Goal: Information Seeking & Learning: Check status

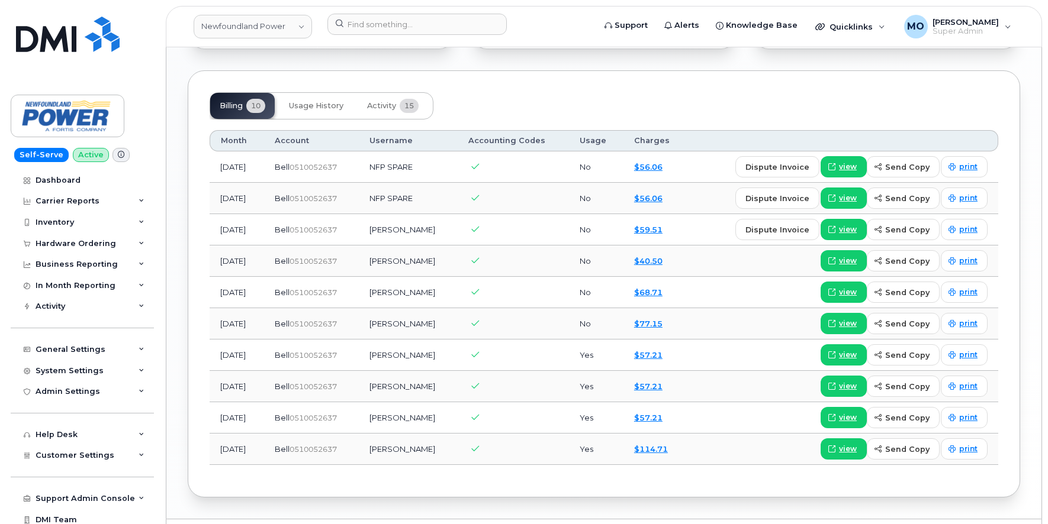
scroll to position [931, 0]
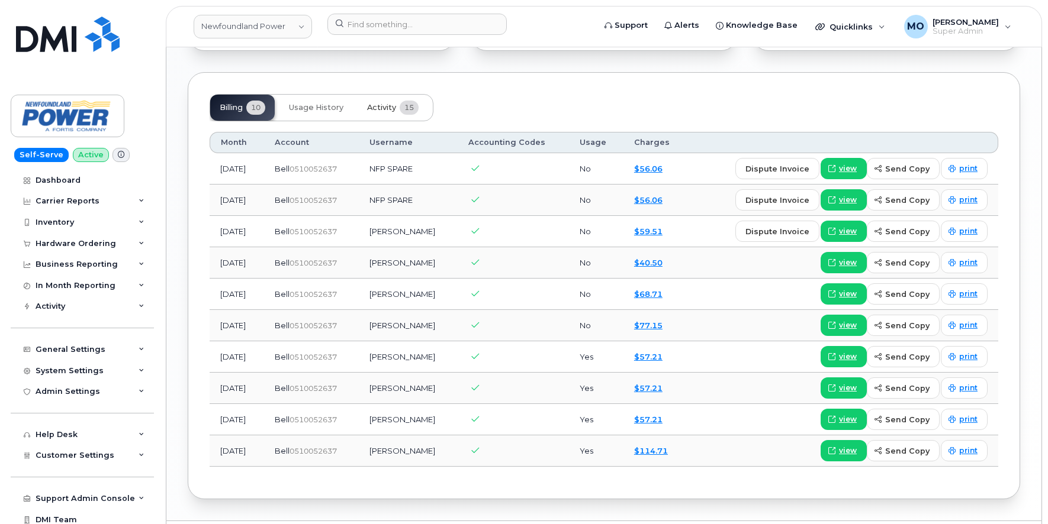
click at [376, 103] on span "Activity" at bounding box center [381, 107] width 29 height 9
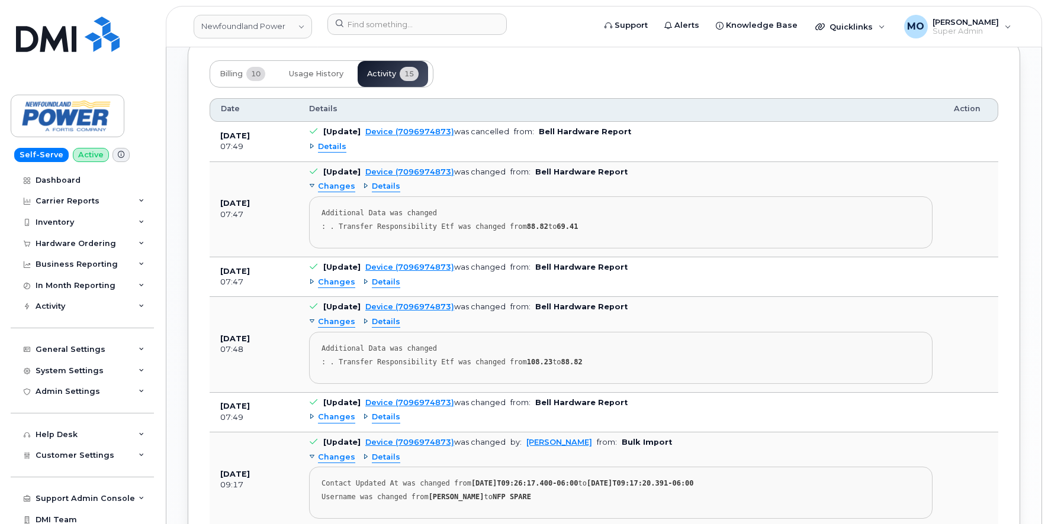
scroll to position [963, 0]
click at [335, 143] on span "Details" at bounding box center [332, 148] width 28 height 11
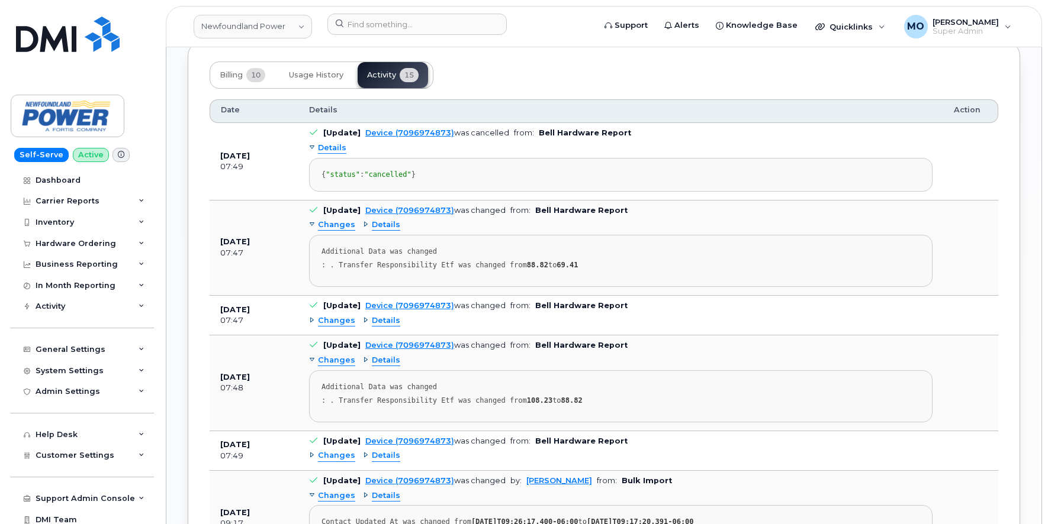
click at [335, 143] on span "Details" at bounding box center [332, 148] width 28 height 11
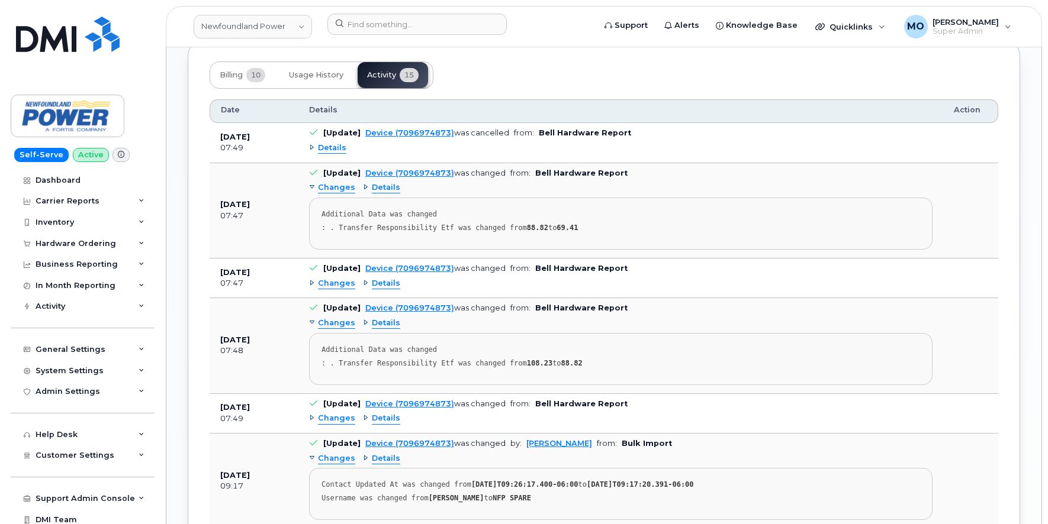
click at [385, 182] on span "Details" at bounding box center [386, 187] width 28 height 11
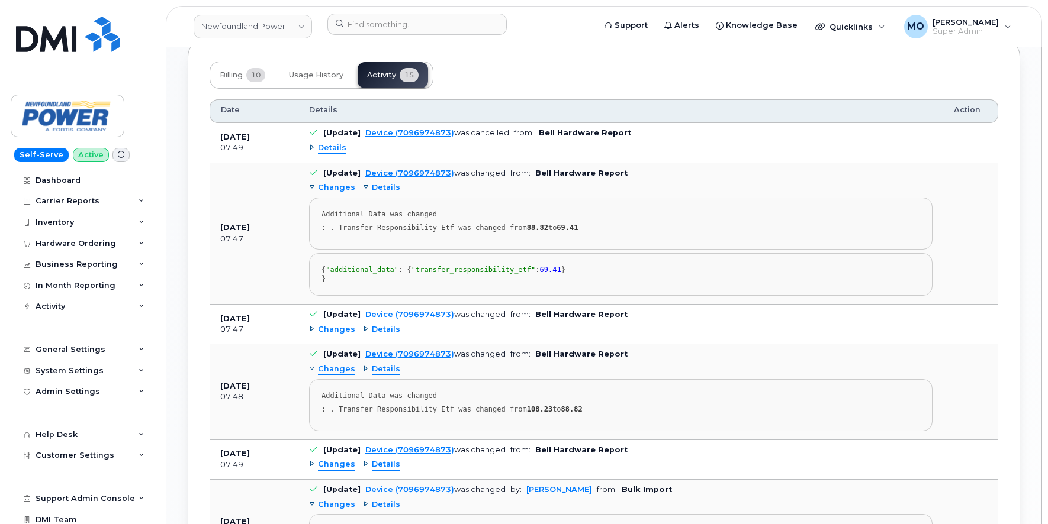
click at [385, 182] on span "Details" at bounding box center [386, 187] width 28 height 11
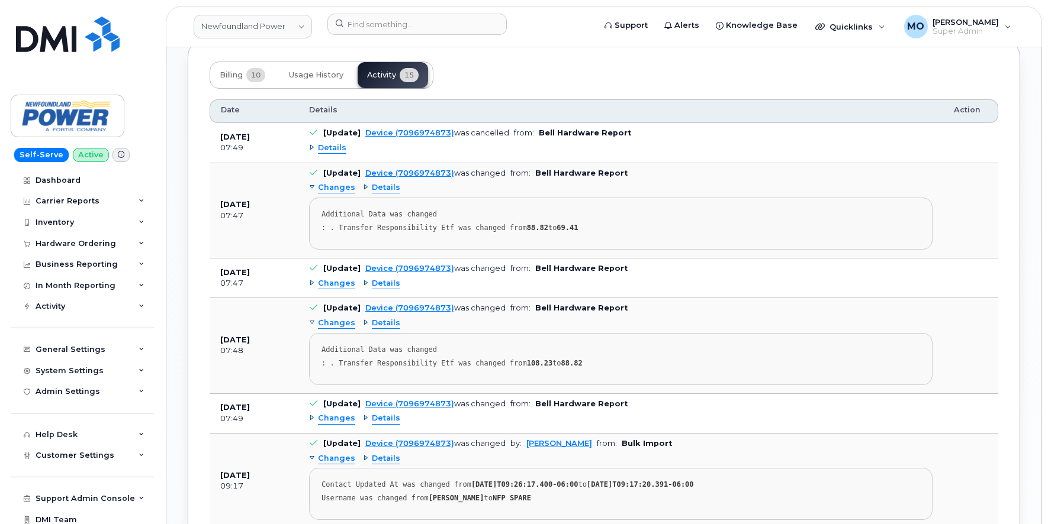
click at [342, 278] on span "Changes" at bounding box center [336, 283] width 37 height 11
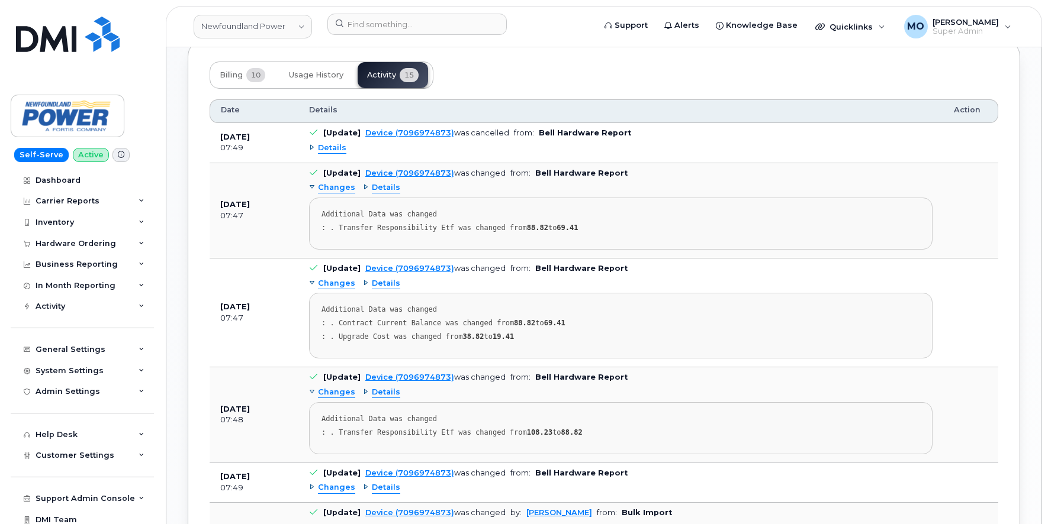
click at [330, 278] on span "Changes" at bounding box center [336, 283] width 37 height 11
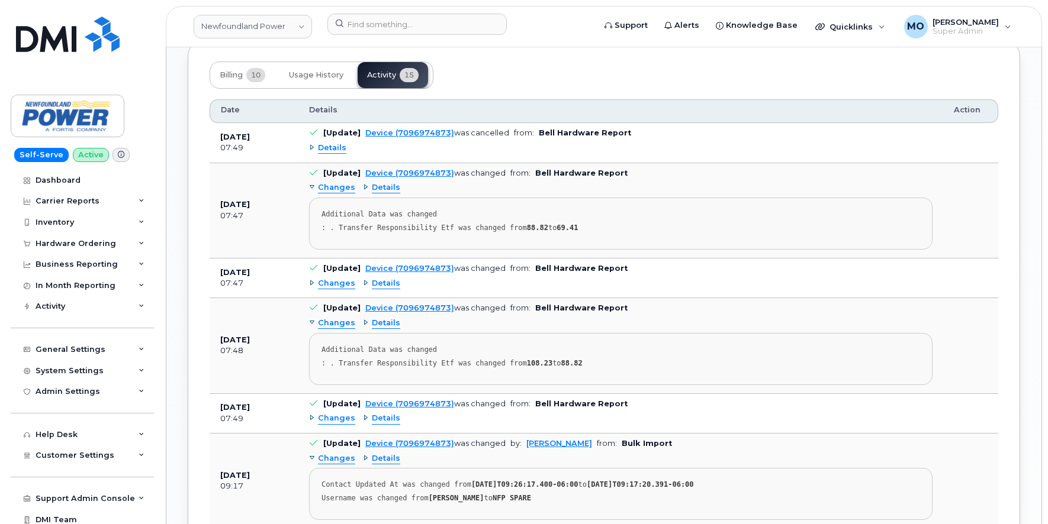
click at [334, 413] on span "Changes" at bounding box center [336, 418] width 37 height 11
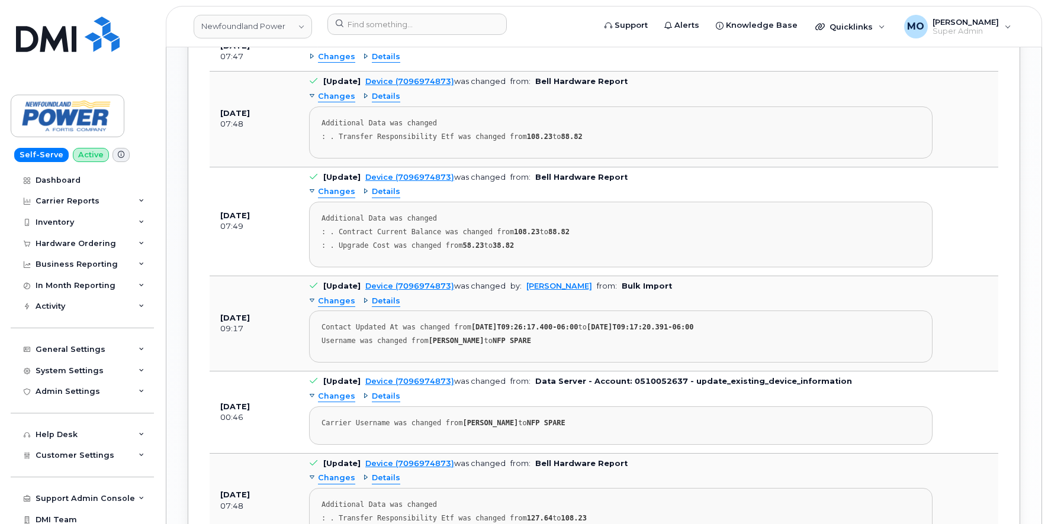
scroll to position [1191, 0]
drag, startPoint x: 377, startPoint y: 309, endPoint x: 407, endPoint y: 307, distance: 30.2
click at [407, 249] on div "Username was changed from Brian Mc Donald to NFP SPARE" at bounding box center [620, 244] width 598 height 9
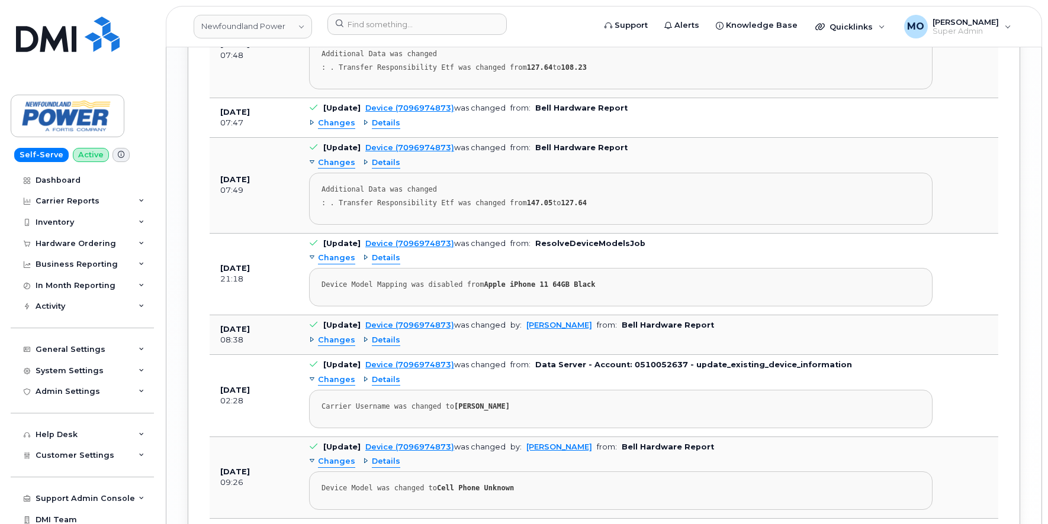
scroll to position [1744, 0]
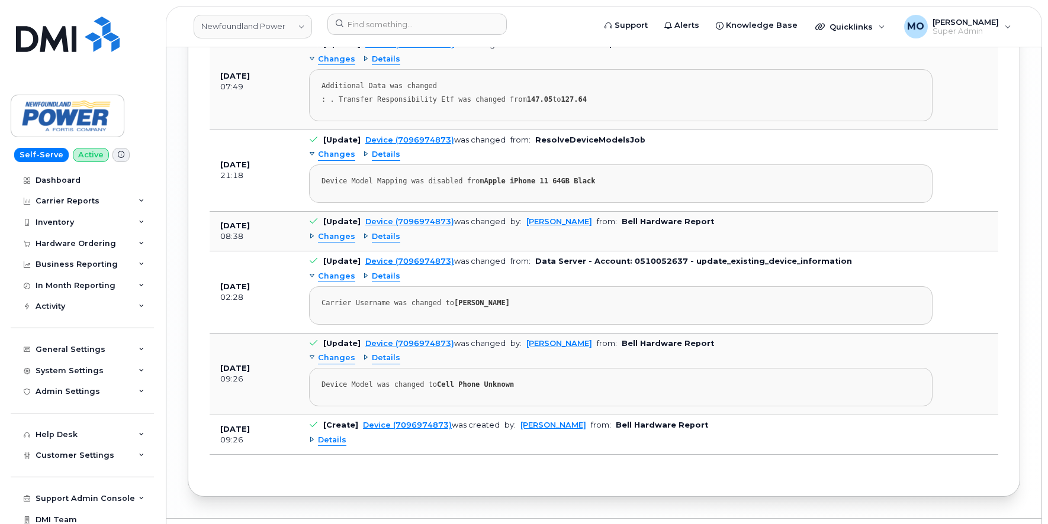
click at [327, 435] on span "Details" at bounding box center [332, 440] width 28 height 11
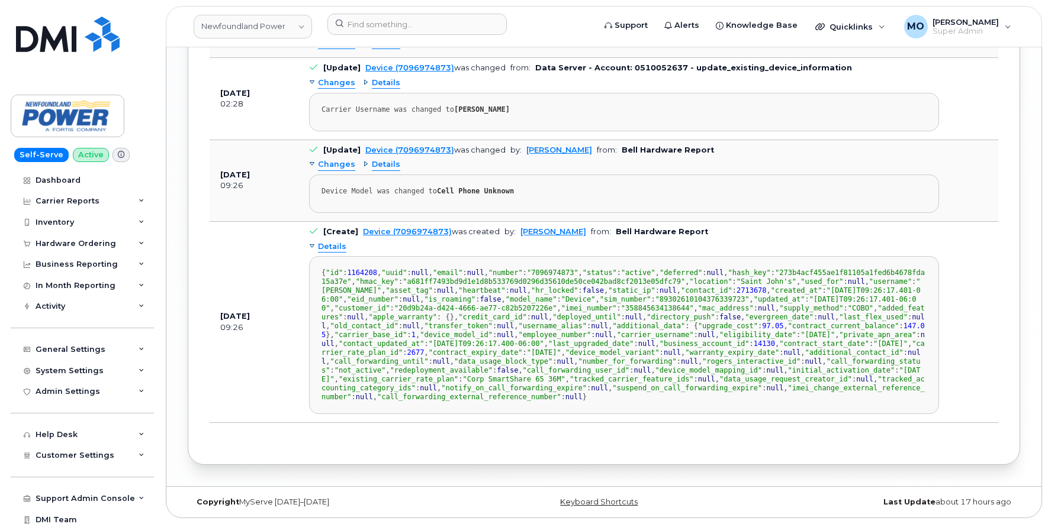
scroll to position [2014, 0]
drag, startPoint x: 330, startPoint y: 262, endPoint x: 458, endPoint y: 259, distance: 128.5
click at [458, 269] on div "{ "id" : 1164208 , "uuid" : null , "email" : null , "number" : "7096974873" , "…" at bounding box center [623, 335] width 605 height 133
drag, startPoint x: 246, startPoint y: 368, endPoint x: 220, endPoint y: 367, distance: 26.1
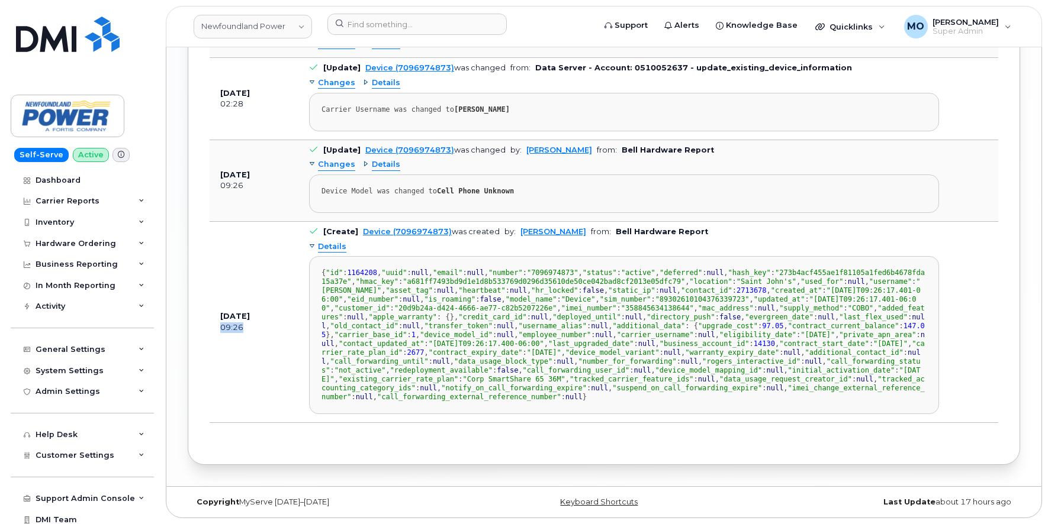
click at [220, 333] on div "09:26" at bounding box center [253, 328] width 67 height 11
click at [252, 305] on td "Mar 17, 2025 09:26" at bounding box center [254, 322] width 89 height 201
drag, startPoint x: 377, startPoint y: 260, endPoint x: 403, endPoint y: 258, distance: 25.5
click at [621, 269] on span ""active"" at bounding box center [638, 273] width 34 height 8
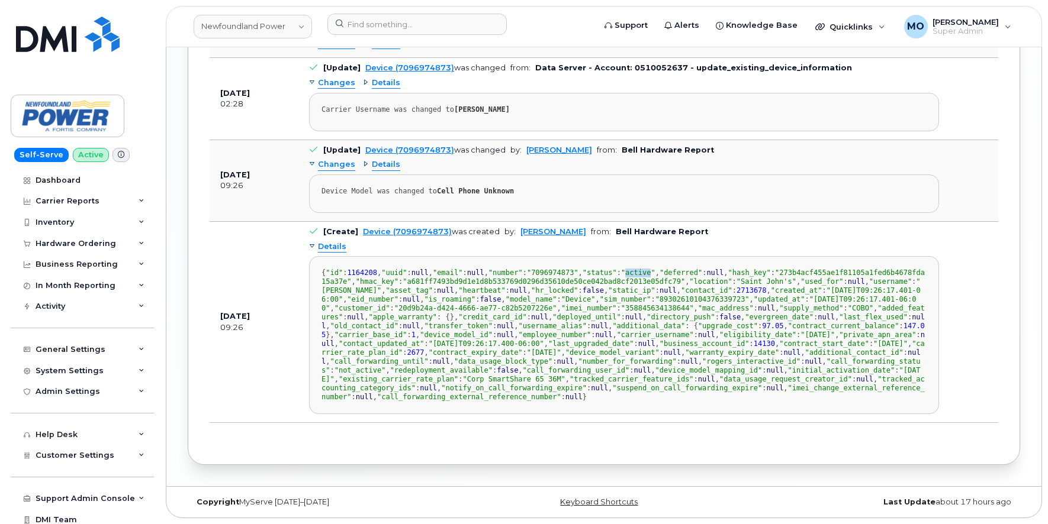
drag, startPoint x: 403, startPoint y: 258, endPoint x: 377, endPoint y: 259, distance: 25.5
click at [621, 269] on span ""active"" at bounding box center [638, 273] width 34 height 8
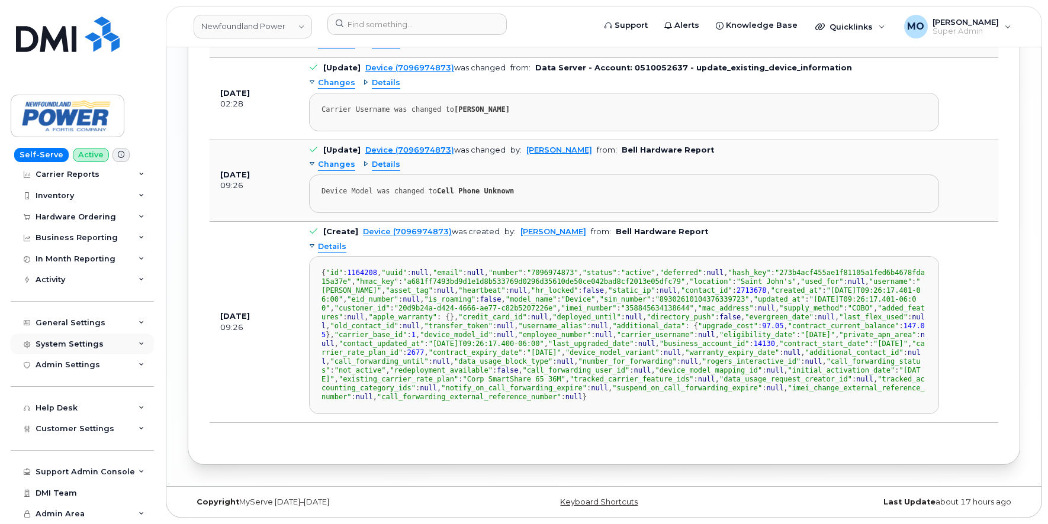
click at [71, 340] on div "System Settings" at bounding box center [70, 344] width 68 height 9
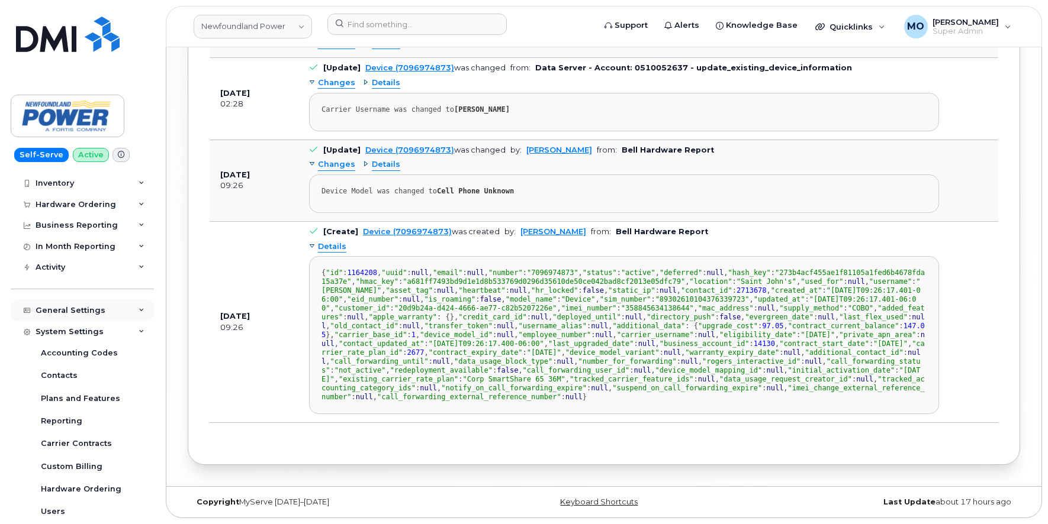
scroll to position [0, 0]
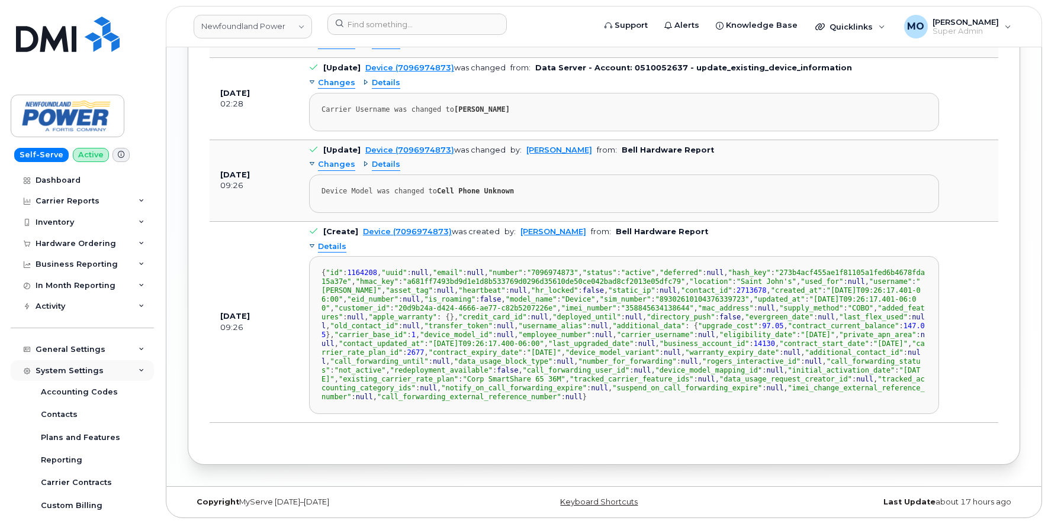
click at [59, 369] on div "System Settings" at bounding box center [70, 370] width 68 height 9
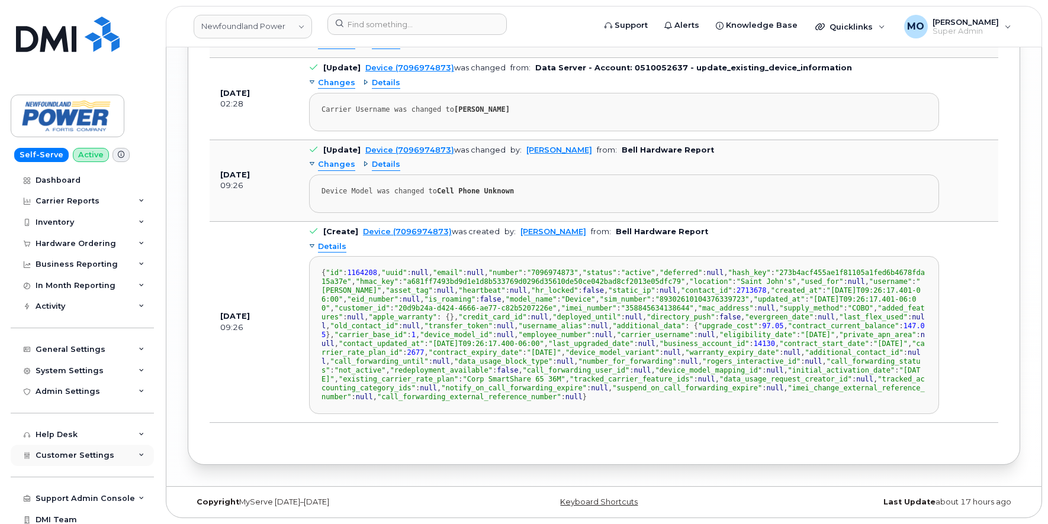
click at [61, 449] on div "Customer Settings" at bounding box center [82, 455] width 143 height 21
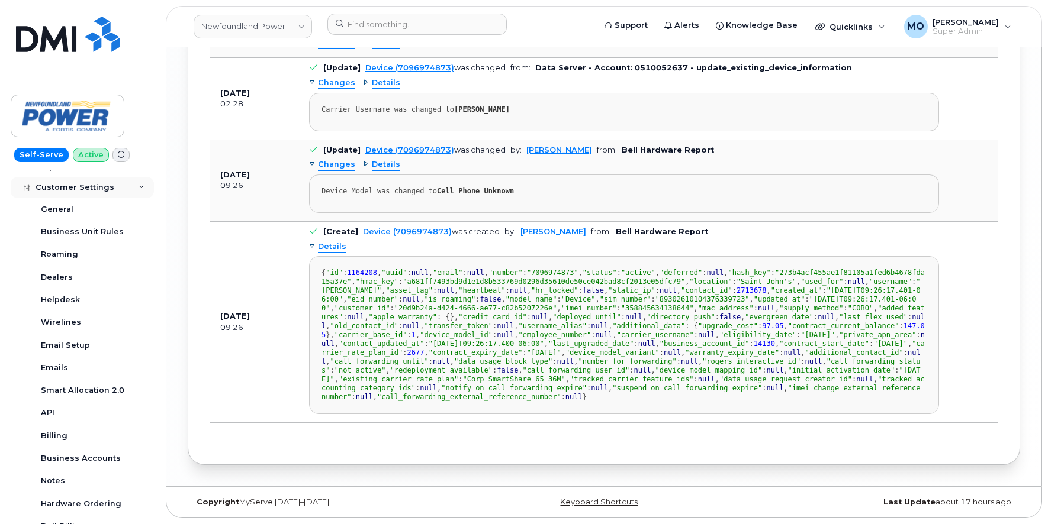
scroll to position [280, 0]
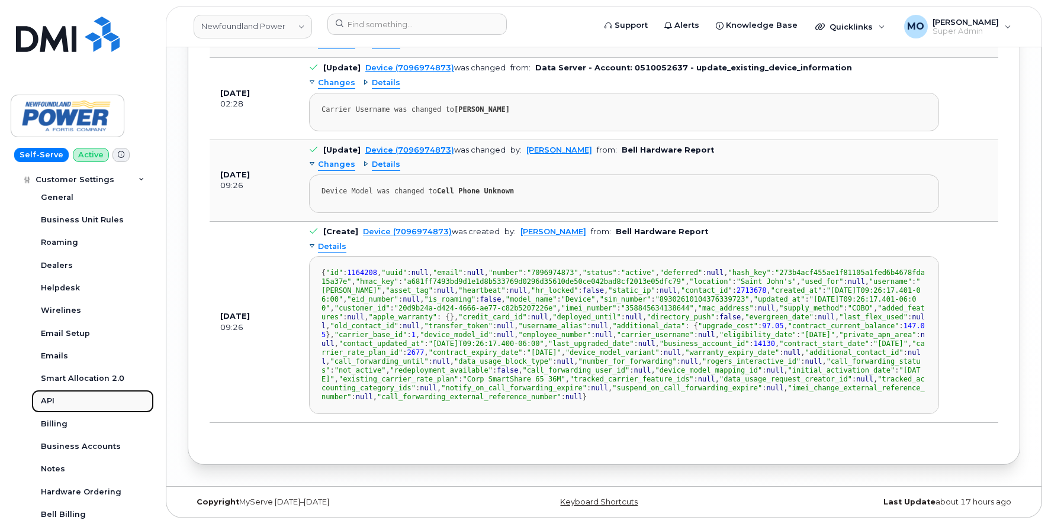
click at [52, 403] on div "API" at bounding box center [48, 401] width 14 height 11
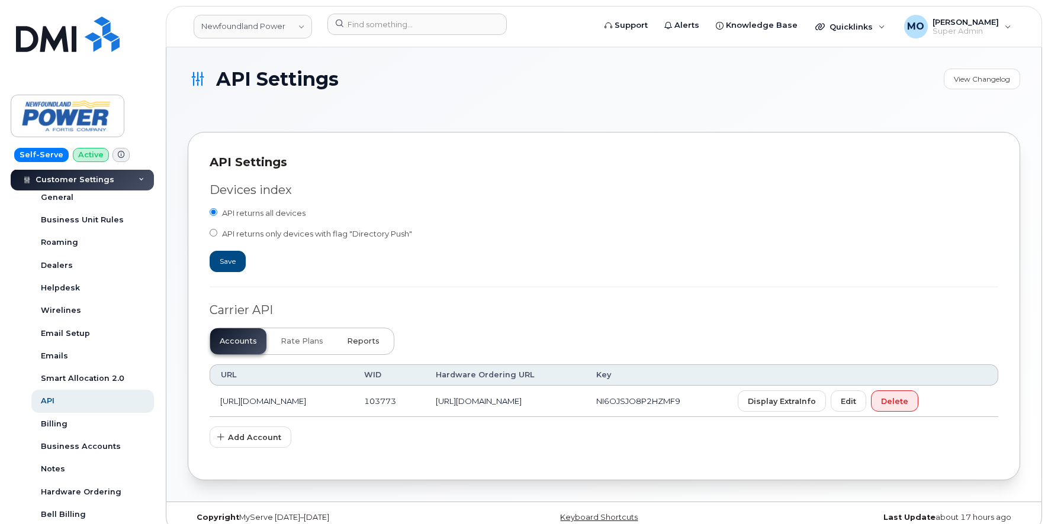
click at [355, 342] on span "Reports" at bounding box center [363, 341] width 33 height 9
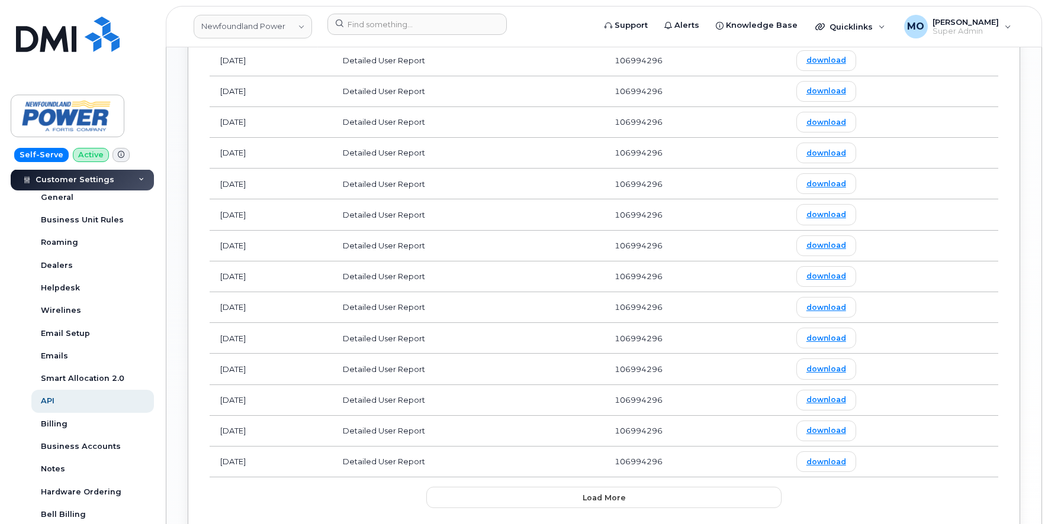
scroll to position [756, 0]
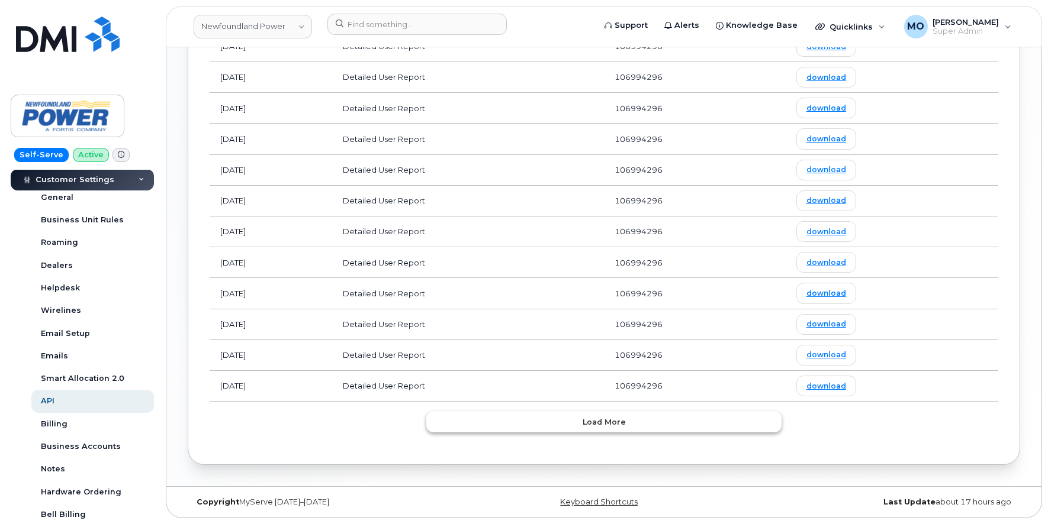
click at [610, 427] on button "Load more" at bounding box center [603, 421] width 355 height 21
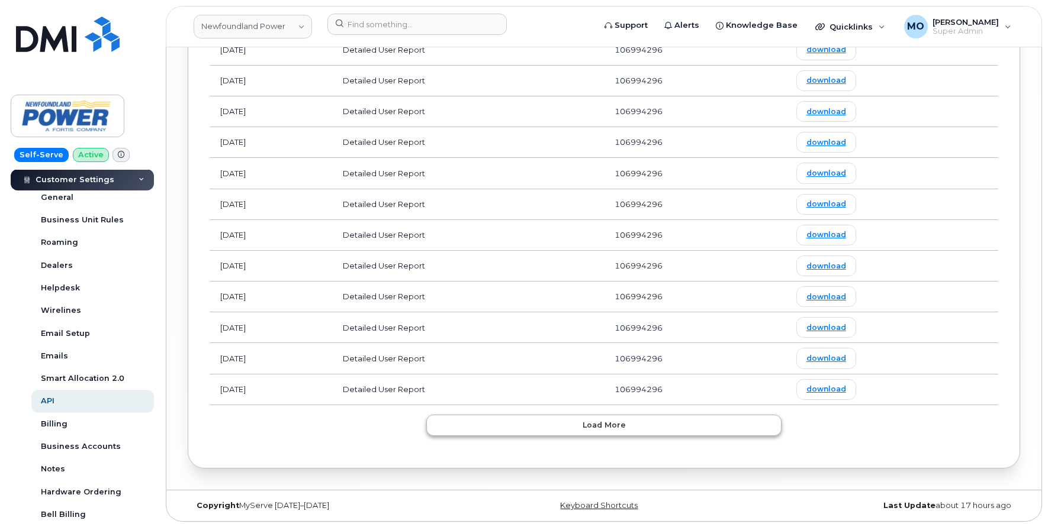
scroll to position [1529, 0]
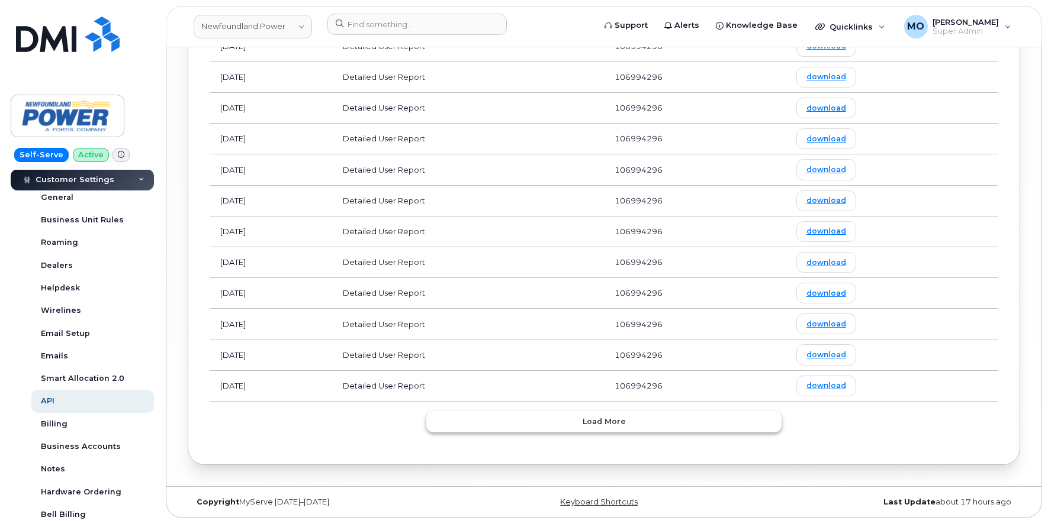
click at [603, 418] on span "Load more" at bounding box center [603, 421] width 43 height 11
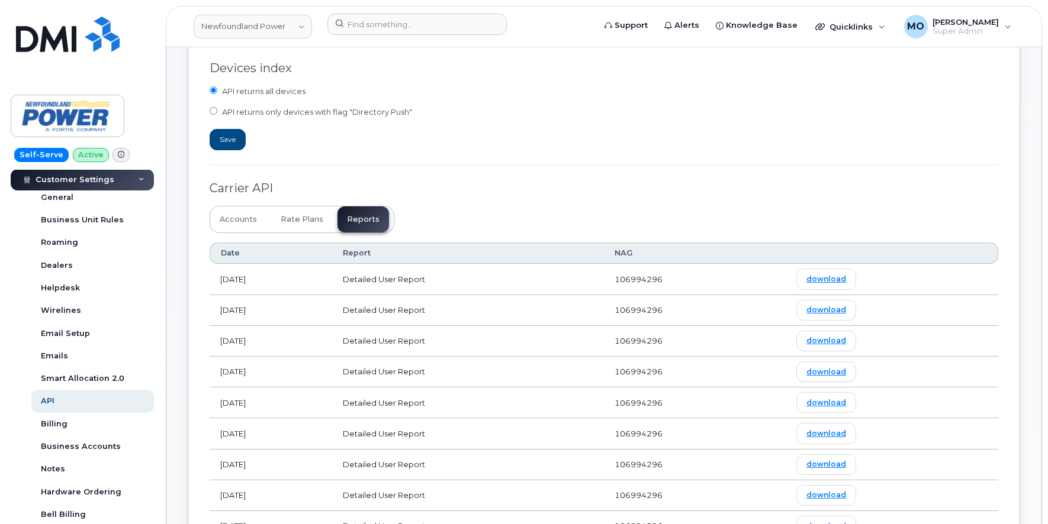
scroll to position [0, 0]
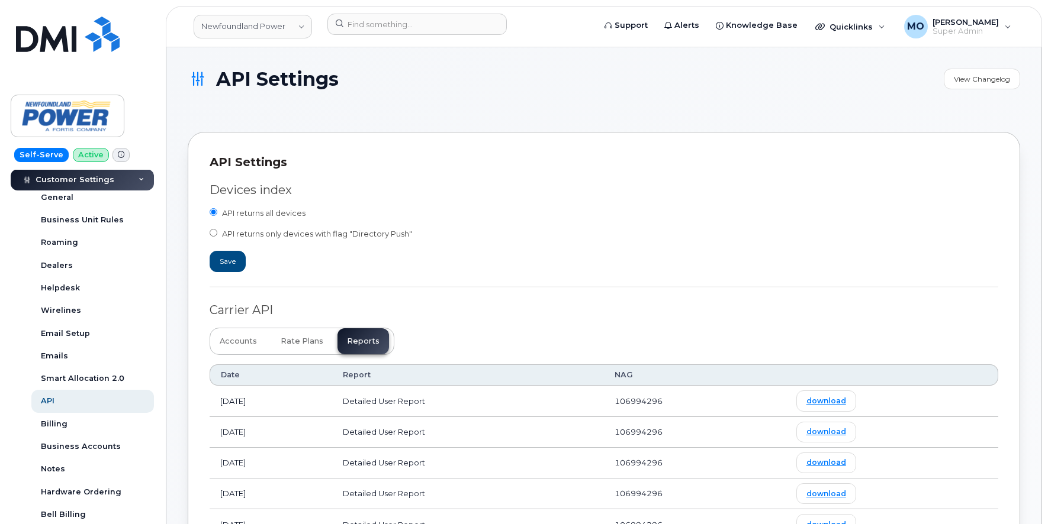
click at [241, 13] on header "Newfoundland Power Support Alerts Knowledge Base Quicklinks Suspend / Cancel De…" at bounding box center [604, 26] width 876 height 41
click at [244, 25] on link "Newfoundland Power" at bounding box center [253, 27] width 118 height 24
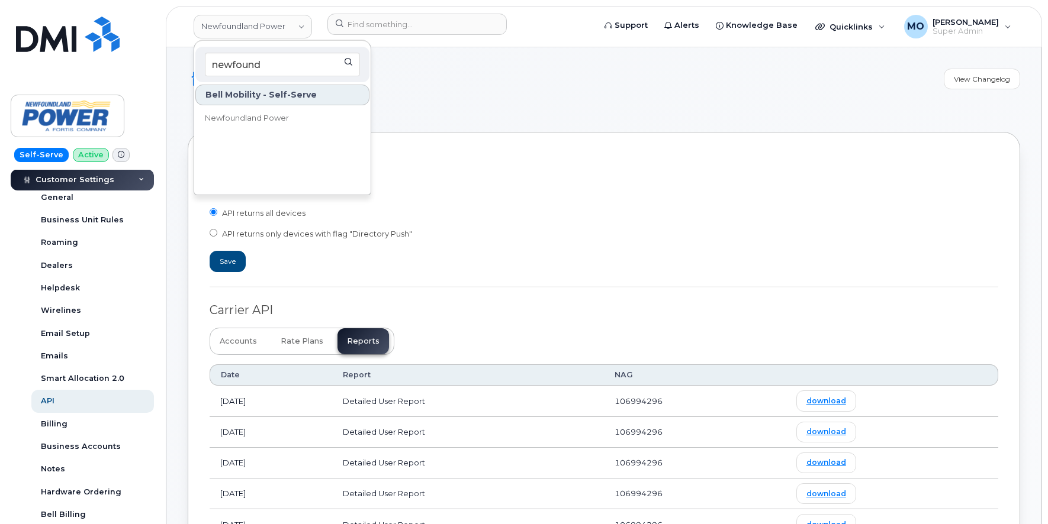
type input "newfound"
drag, startPoint x: 313, startPoint y: 95, endPoint x: 198, endPoint y: 98, distance: 114.9
click at [198, 98] on div "Bell Mobility - Self-Serve" at bounding box center [282, 95] width 174 height 21
copy div "Bell Mobility - Self-Serve"
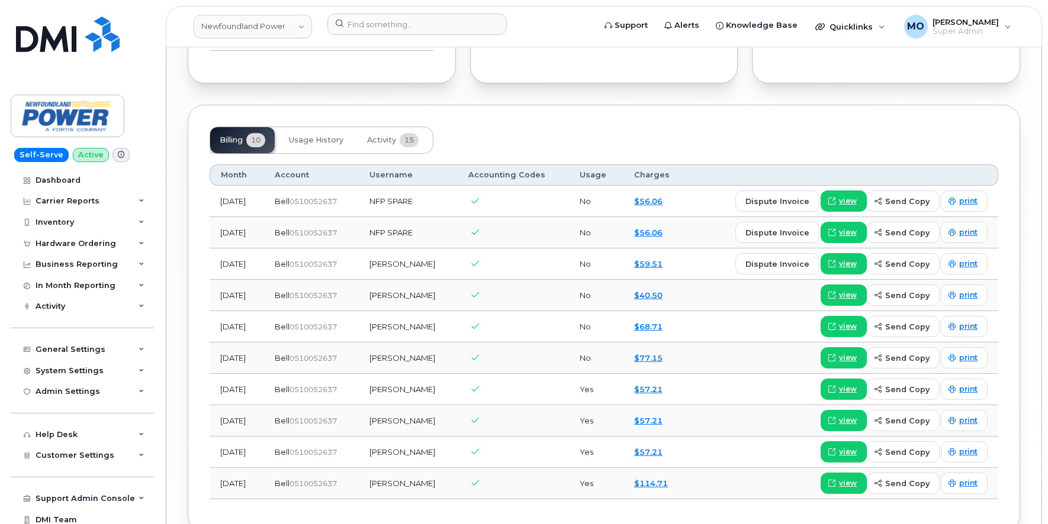
scroll to position [932, 0]
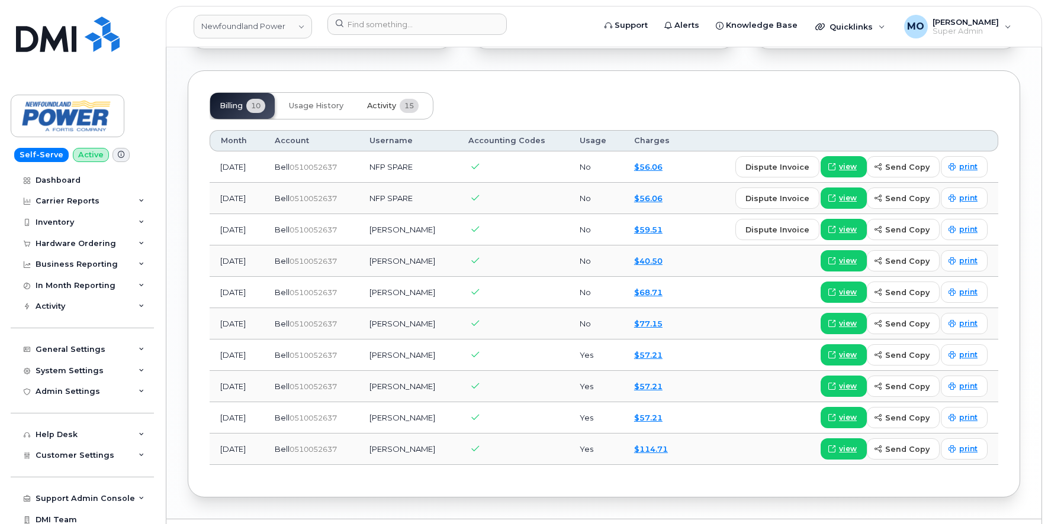
click at [389, 101] on span "Activity" at bounding box center [381, 105] width 29 height 9
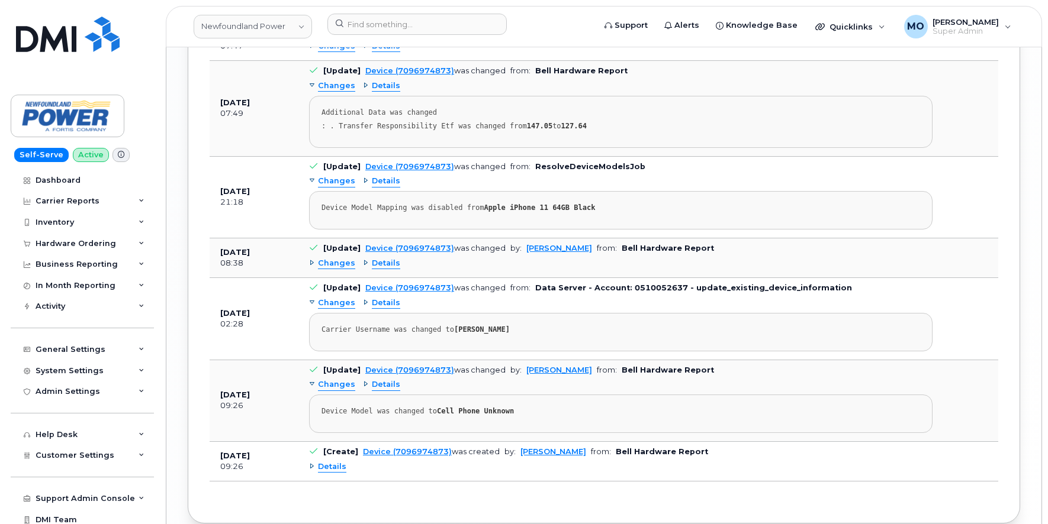
scroll to position [1675, 0]
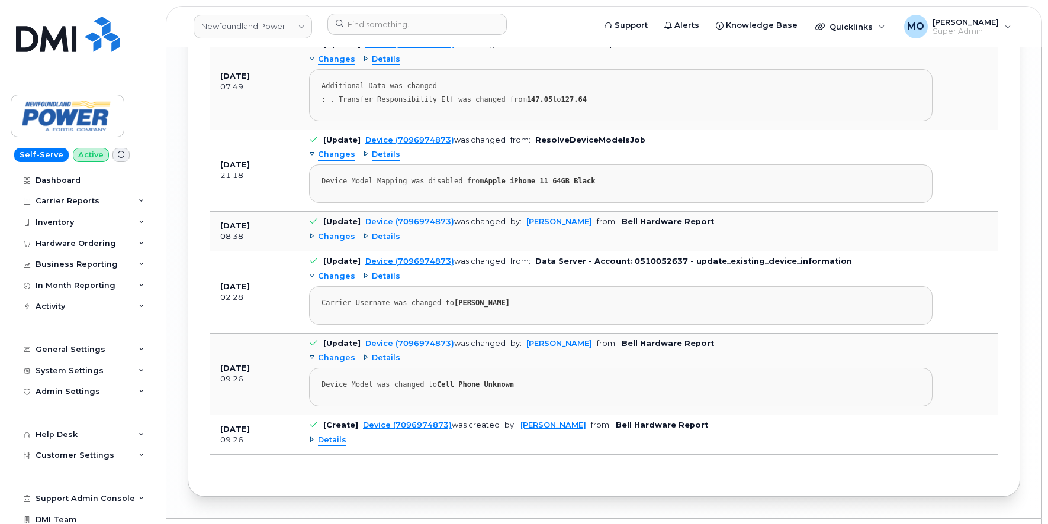
drag, startPoint x: 219, startPoint y: 397, endPoint x: 285, endPoint y: 397, distance: 65.7
click at [285, 416] on td "Mar 17, 2025 09:26" at bounding box center [254, 436] width 89 height 40
drag, startPoint x: 597, startPoint y: 395, endPoint x: 700, endPoint y: 402, distance: 103.2
click at [700, 416] on td "[Create] Device (7096974873) was created by: Brandon Lam from: Bell Hardware Re…" at bounding box center [620, 436] width 645 height 40
click at [700, 431] on div "Details" at bounding box center [620, 440] width 623 height 19
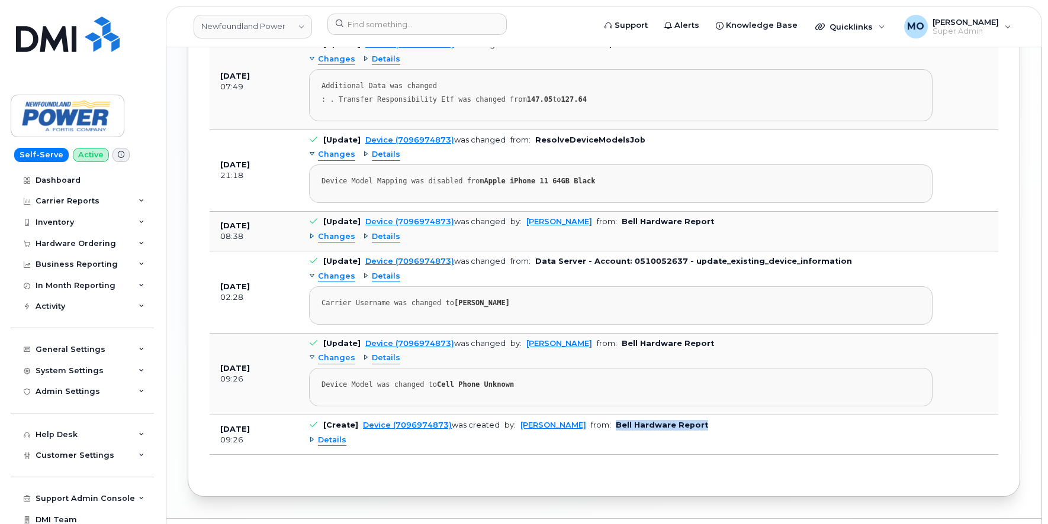
drag, startPoint x: 681, startPoint y: 394, endPoint x: 597, endPoint y: 392, distance: 84.1
click at [616, 421] on b "Bell Hardware Report" at bounding box center [662, 425] width 92 height 9
copy b "Bell Hardware Report"
drag, startPoint x: 507, startPoint y: 394, endPoint x: 449, endPoint y: 394, distance: 57.4
click at [449, 416] on td "[Create] Device (7096974873) was created by: Brandon Lam from: Bell Hardware Re…" at bounding box center [620, 436] width 645 height 40
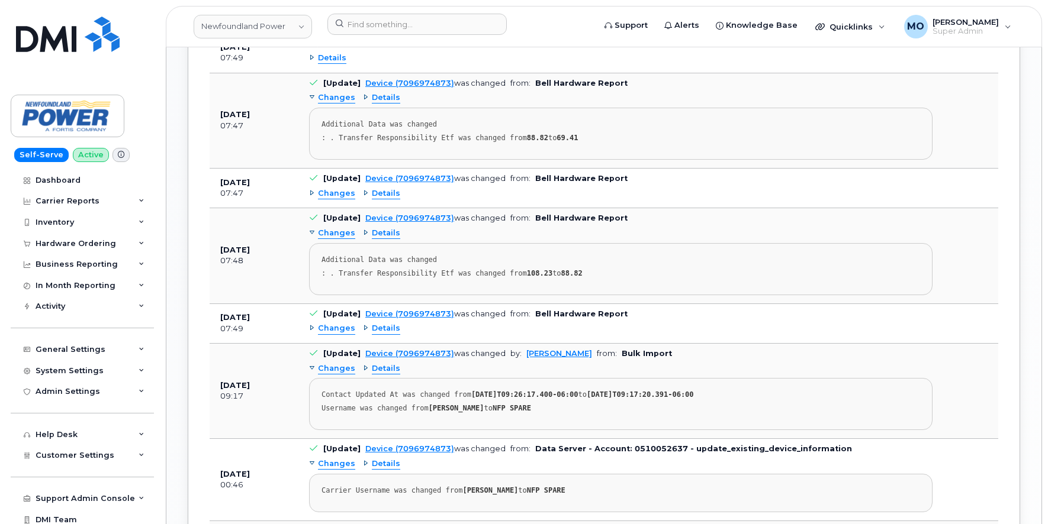
scroll to position [993, 0]
